Goal: Transaction & Acquisition: Purchase product/service

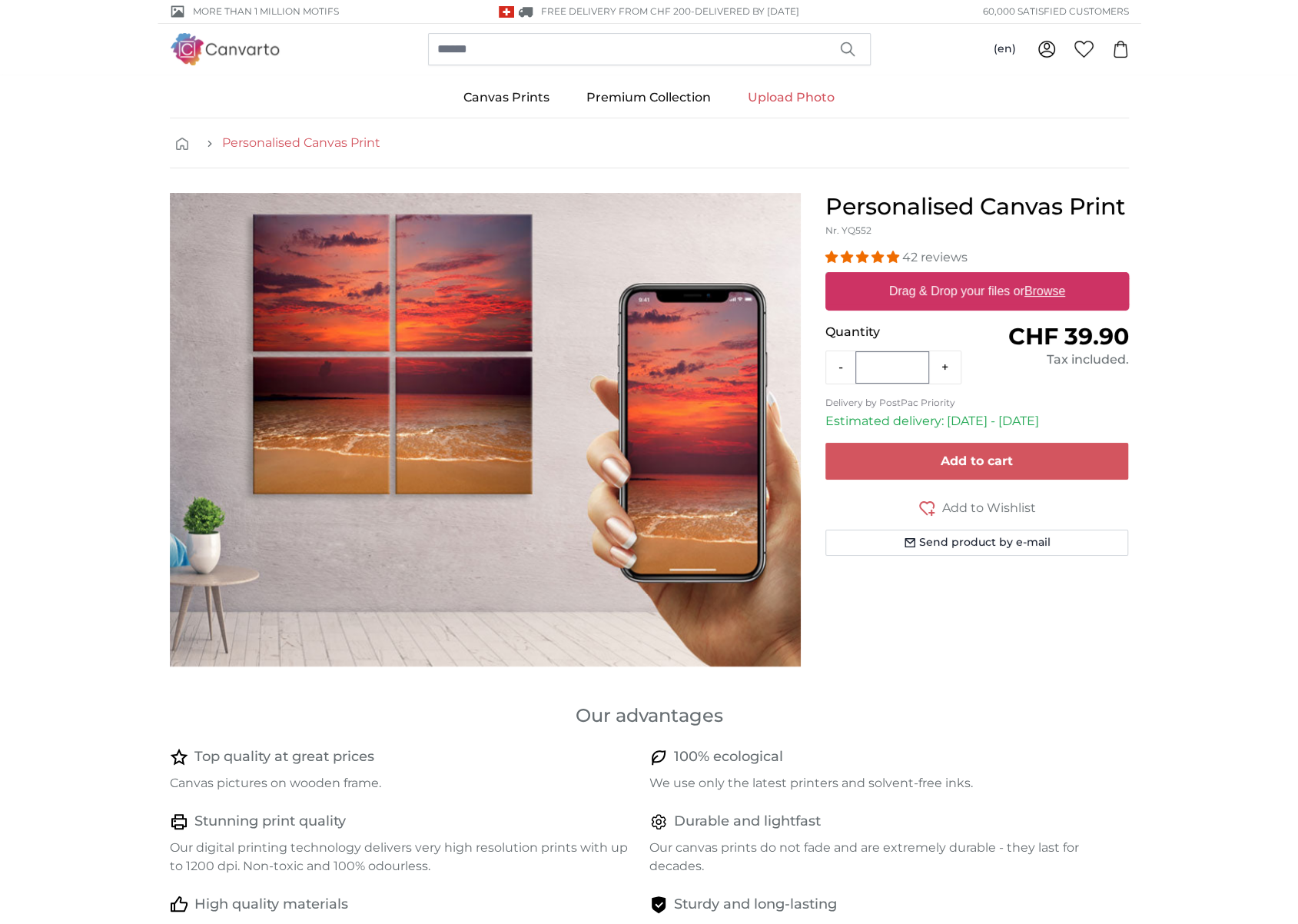
click at [292, 140] on link "Personalised Canvas Print" at bounding box center [301, 143] width 159 height 19
click at [292, 142] on link "Personalised Canvas Print" at bounding box center [301, 143] width 159 height 19
